Goal: Check status: Check status

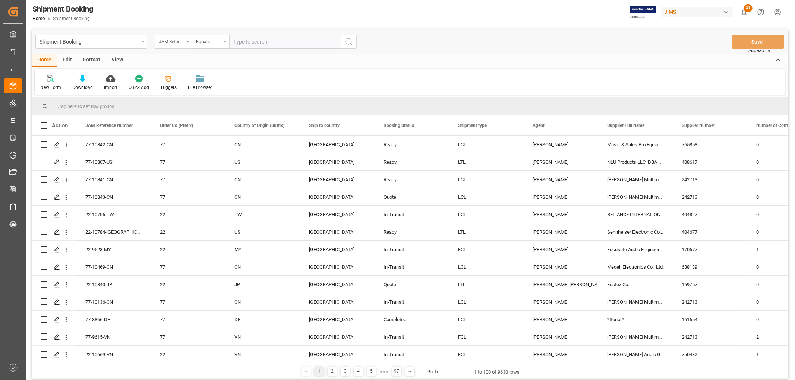
click at [188, 38] on div "JAM Reference Number" at bounding box center [173, 42] width 37 height 14
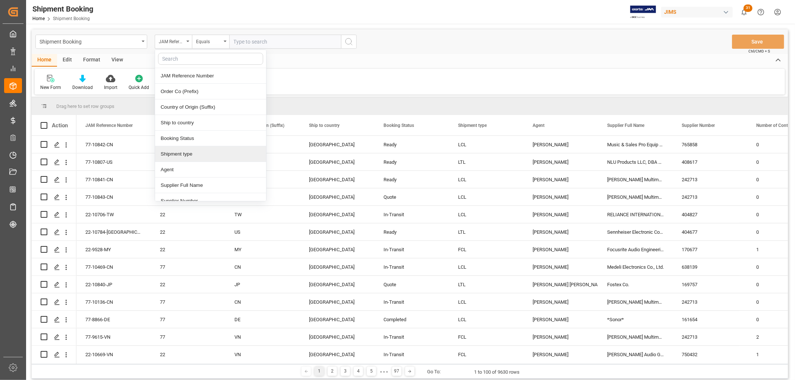
click at [208, 153] on div "Shipment type" at bounding box center [210, 154] width 111 height 16
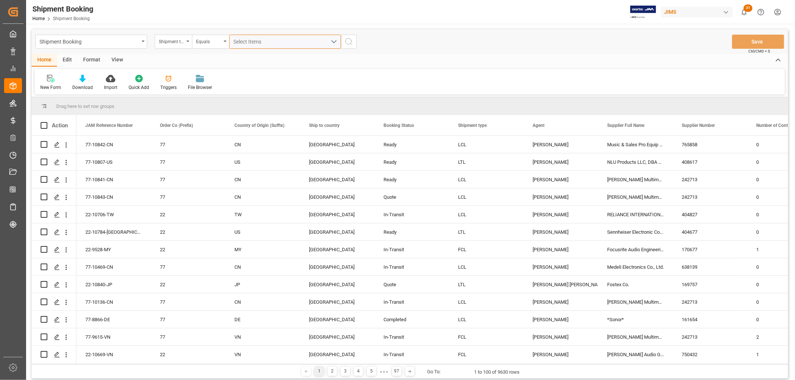
click at [247, 37] on button "Select Items" at bounding box center [285, 42] width 112 height 14
click at [192, 41] on div "Equals" at bounding box center [210, 42] width 37 height 14
click at [182, 180] on div "77" at bounding box center [188, 179] width 57 height 17
click at [191, 39] on div "Shipment type" at bounding box center [173, 42] width 37 height 14
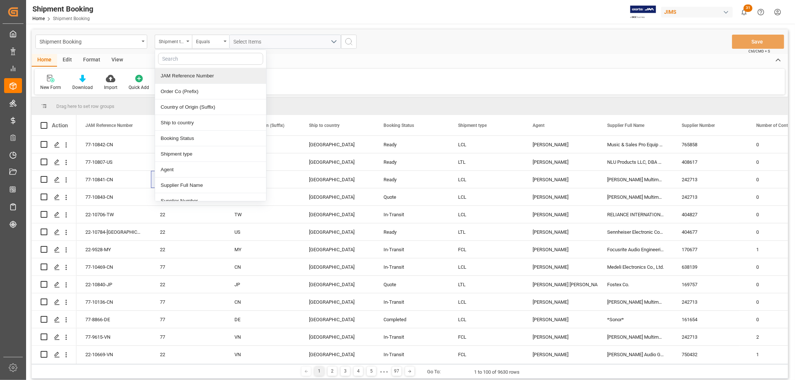
click at [179, 73] on div "JAM Reference Number" at bounding box center [210, 76] width 111 height 16
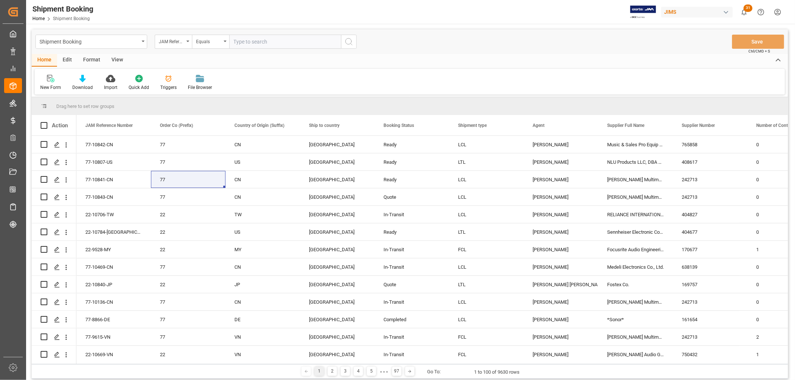
click at [240, 39] on input "text" at bounding box center [285, 42] width 112 height 14
type input "9925"
click at [347, 38] on icon "search button" at bounding box center [348, 41] width 9 height 9
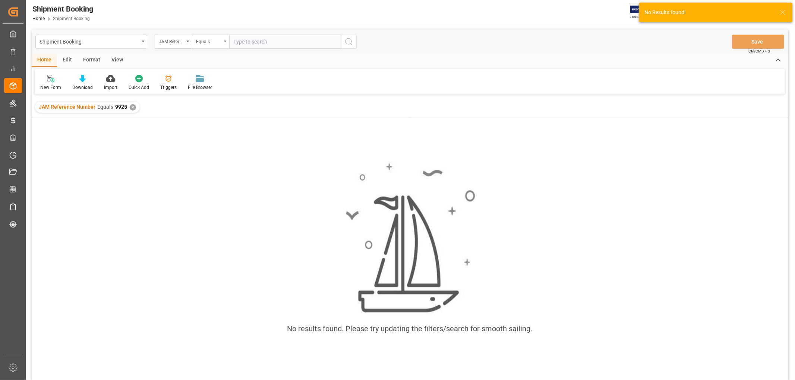
click at [222, 38] on div "Equals" at bounding box center [210, 42] width 37 height 14
click at [222, 88] on div "Fuzzy search" at bounding box center [247, 92] width 111 height 16
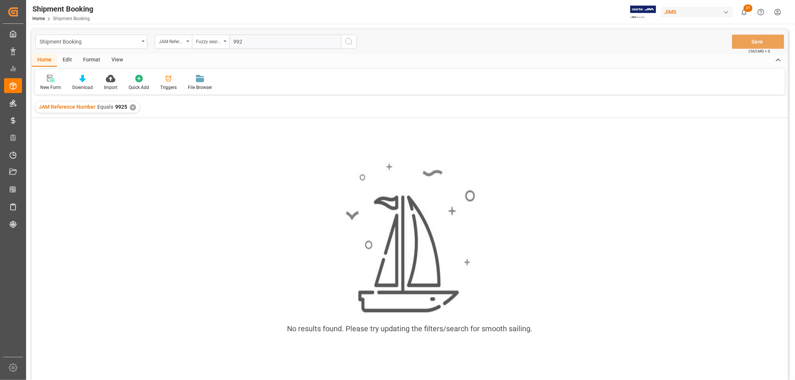
type input "9925"
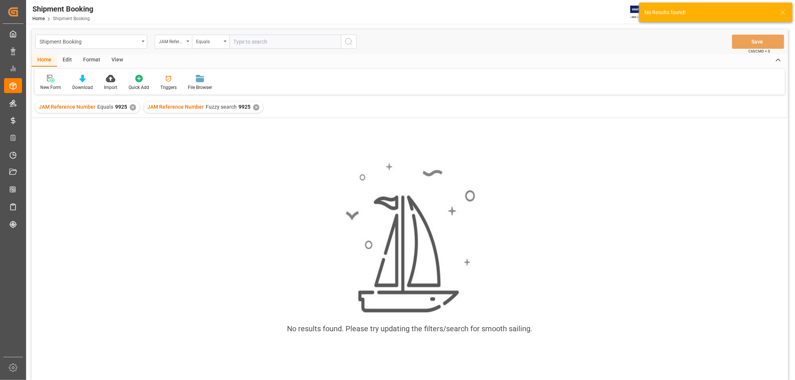
click at [132, 107] on div "✕" at bounding box center [133, 107] width 6 height 6
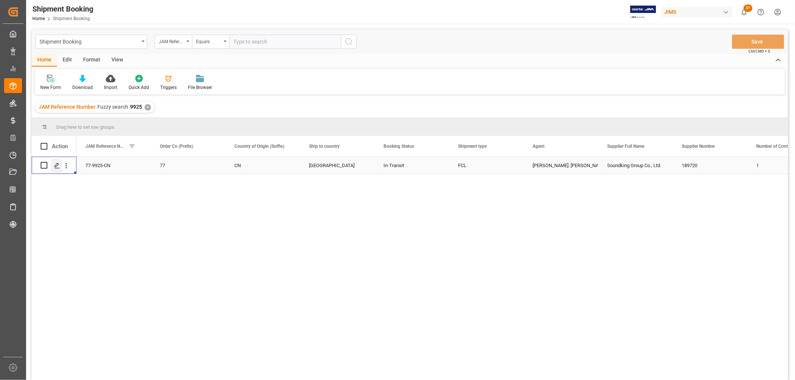
click at [53, 163] on div "Press SPACE to select this row." at bounding box center [56, 166] width 11 height 14
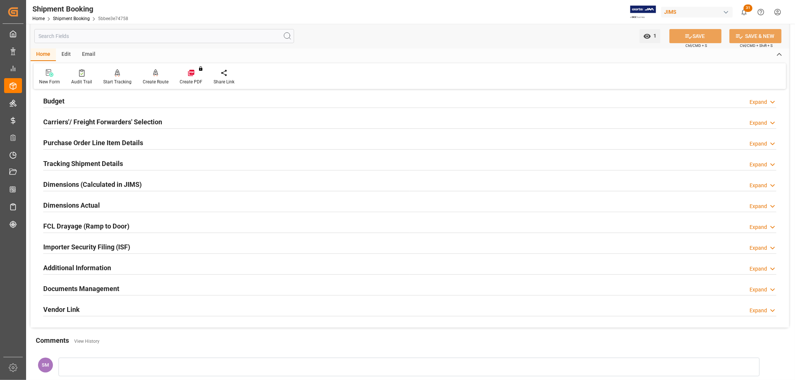
scroll to position [83, 0]
click at [66, 162] on h2 "Tracking Shipment Details" at bounding box center [83, 163] width 80 height 10
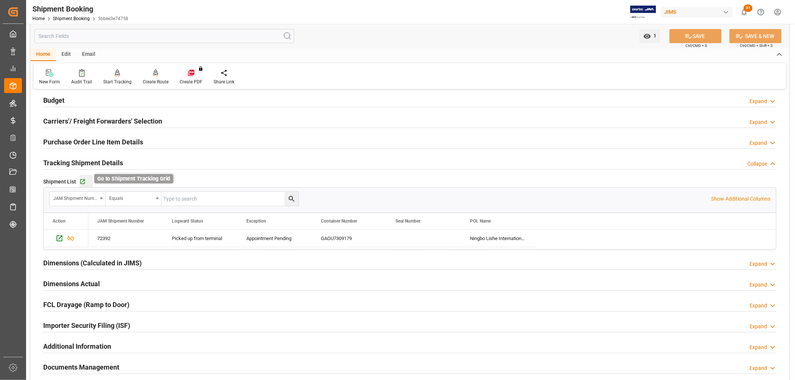
click at [83, 183] on icon "button" at bounding box center [82, 182] width 6 height 6
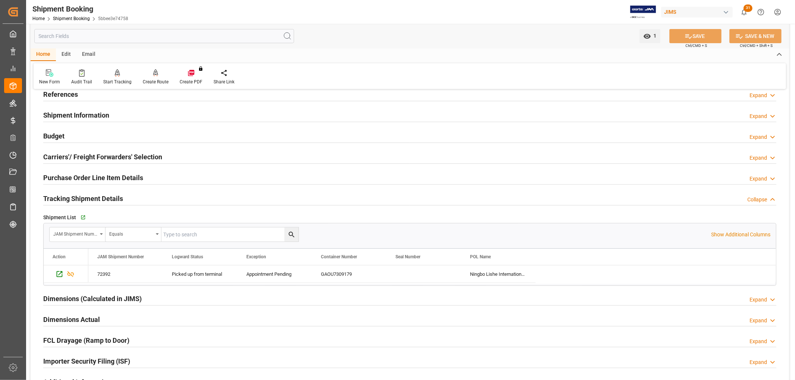
scroll to position [0, 0]
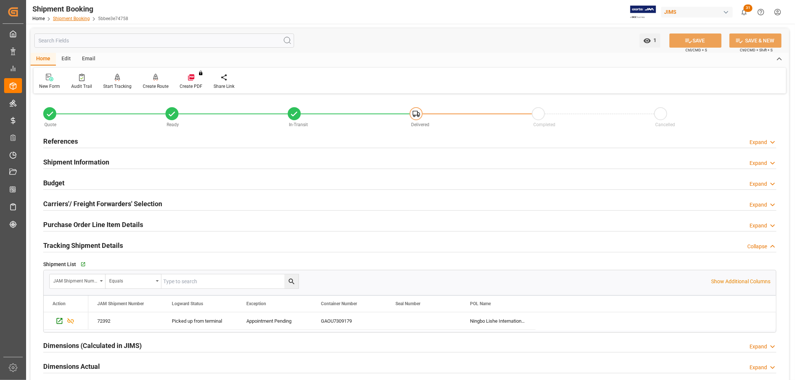
click at [76, 16] on link "Shipment Booking" at bounding box center [71, 18] width 37 height 5
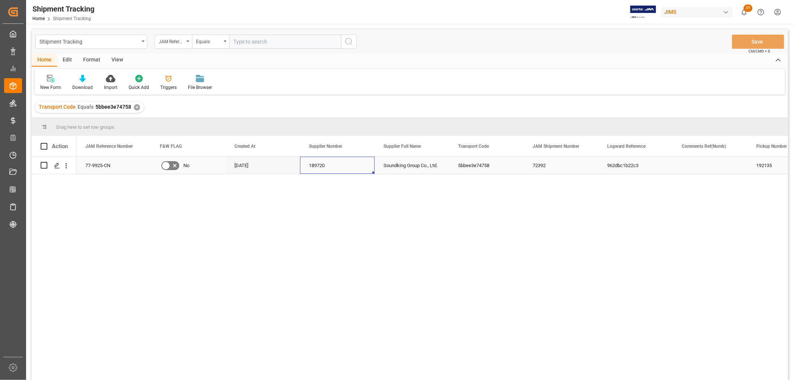
click at [344, 162] on div "189720" at bounding box center [337, 165] width 75 height 17
click at [116, 57] on div "View" at bounding box center [117, 60] width 23 height 13
click at [45, 76] on icon at bounding box center [47, 78] width 7 height 7
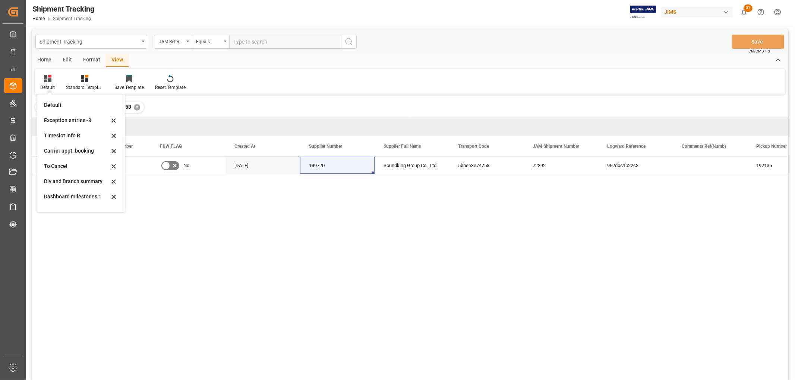
scroll to position [117, 0]
click at [57, 166] on div "Aug 2025" at bounding box center [81, 171] width 82 height 15
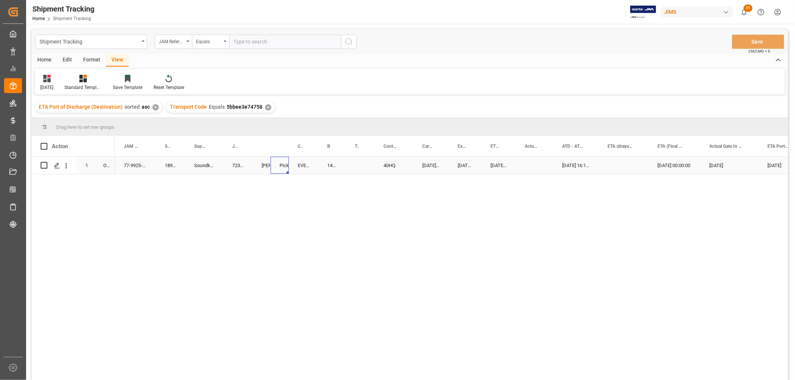
click at [282, 170] on div "Picked up from terminal" at bounding box center [280, 165] width 18 height 17
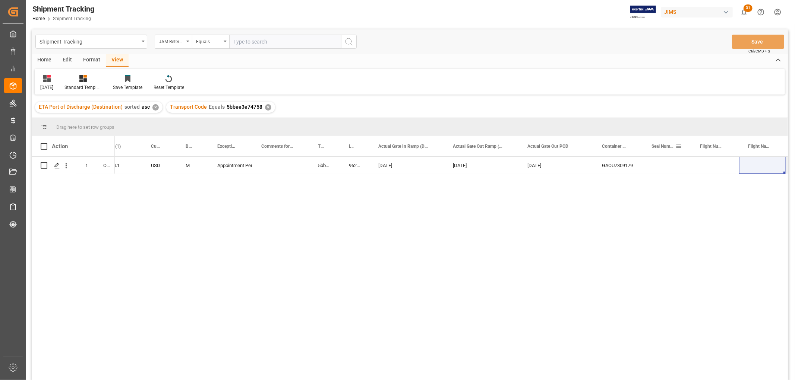
click at [665, 156] on div "Seal Number" at bounding box center [663, 146] width 24 height 20
click at [665, 165] on div "Press SPACE to select this row." at bounding box center [666, 165] width 48 height 17
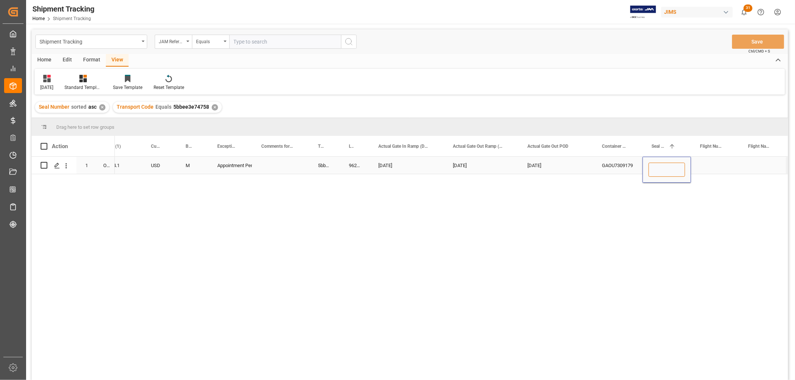
click at [665, 165] on input "Press SPACE to select this row." at bounding box center [666, 170] width 37 height 14
type input "EMCWBW5024"
click at [731, 165] on div "Press SPACE to select this row." at bounding box center [715, 165] width 48 height 17
click at [750, 40] on button "Save" at bounding box center [758, 42] width 52 height 14
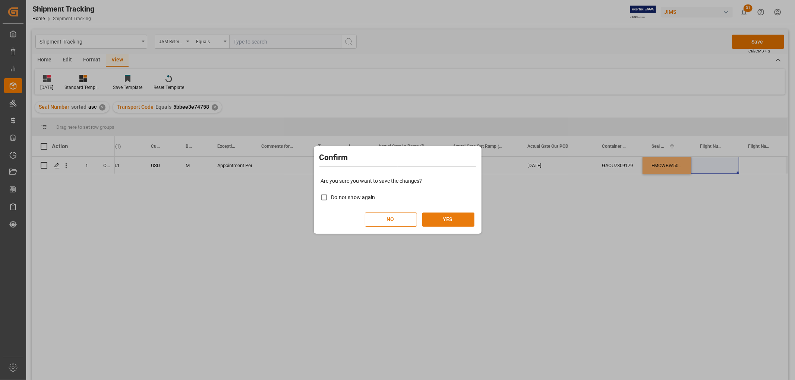
click at [445, 225] on button "YES" at bounding box center [448, 220] width 52 height 14
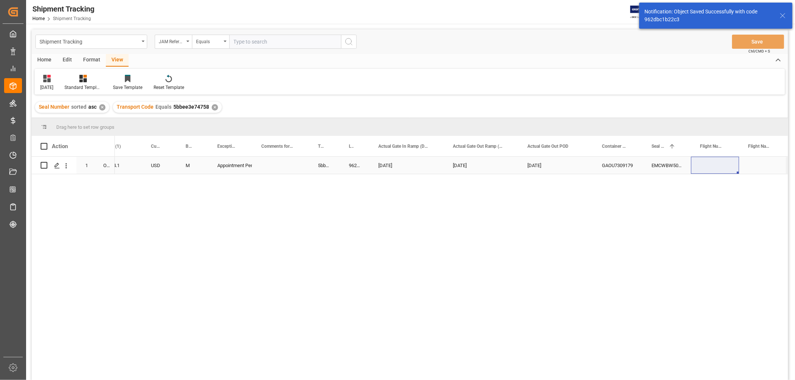
click at [664, 165] on div "EMCWBW5024" at bounding box center [666, 165] width 48 height 17
